Goal: Check status: Check status

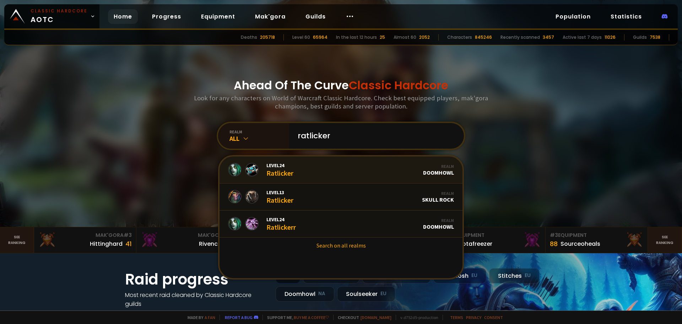
type input "ratlicker"
click at [317, 163] on link "Level 24 Ratlicker Realm Doomhowl" at bounding box center [341, 169] width 243 height 27
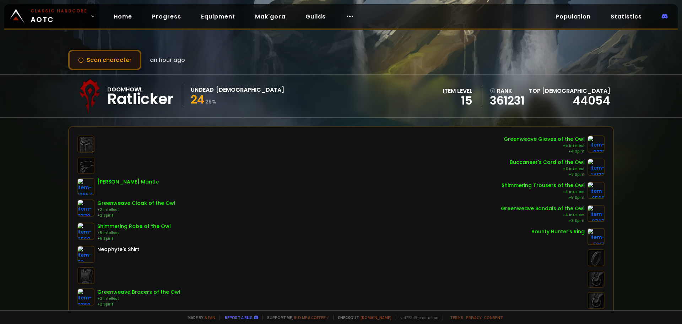
click at [117, 68] on button "Scan character" at bounding box center [104, 60] width 73 height 20
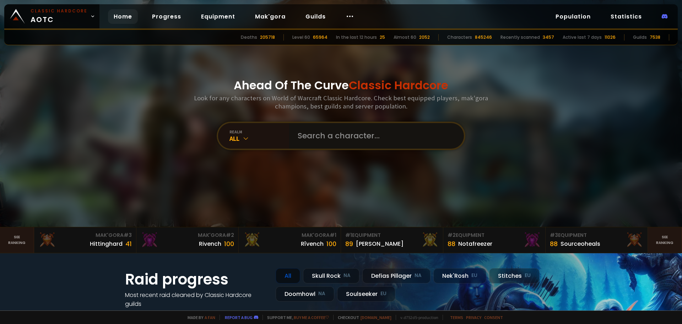
click at [352, 133] on input "text" at bounding box center [374, 136] width 162 height 26
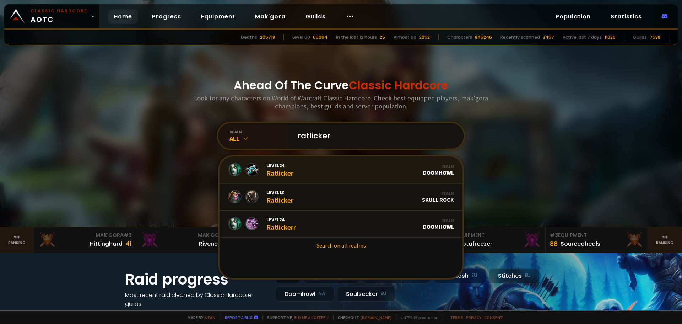
type input "ratlicker"
click at [328, 167] on link "Level 24 Ratlicker Realm Doomhowl" at bounding box center [341, 169] width 243 height 27
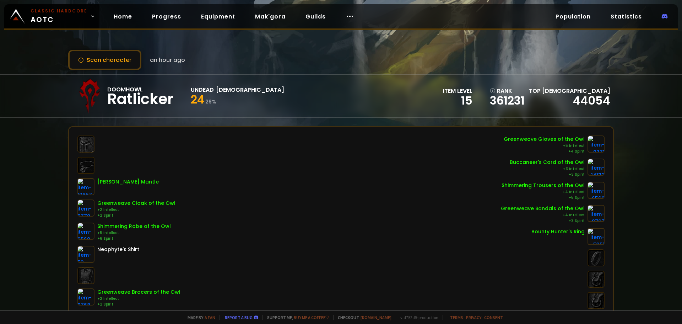
scroll to position [71, 0]
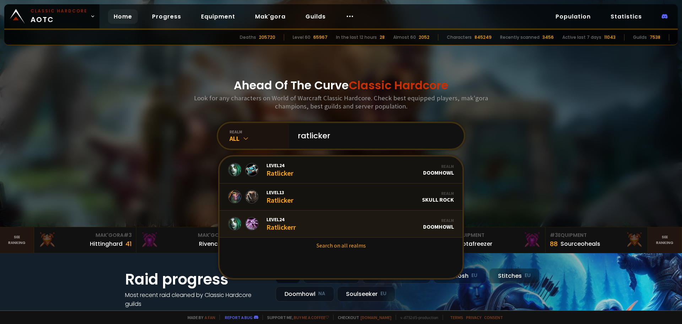
type input "ratlicker"
click at [292, 225] on div "Level 24 Ratlickerr" at bounding box center [280, 223] width 29 height 15
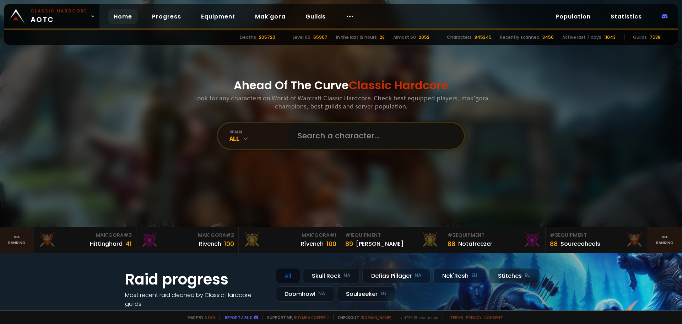
click at [319, 126] on input "text" at bounding box center [374, 136] width 162 height 26
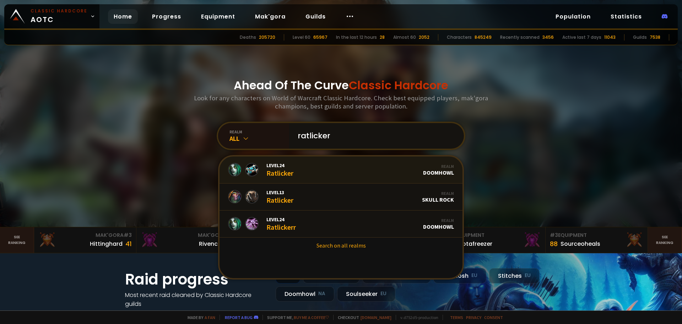
type input "ratlicker"
click at [310, 172] on link "Level 24 Ratlicker Realm Doomhowl" at bounding box center [341, 169] width 243 height 27
